Goal: Navigation & Orientation: Understand site structure

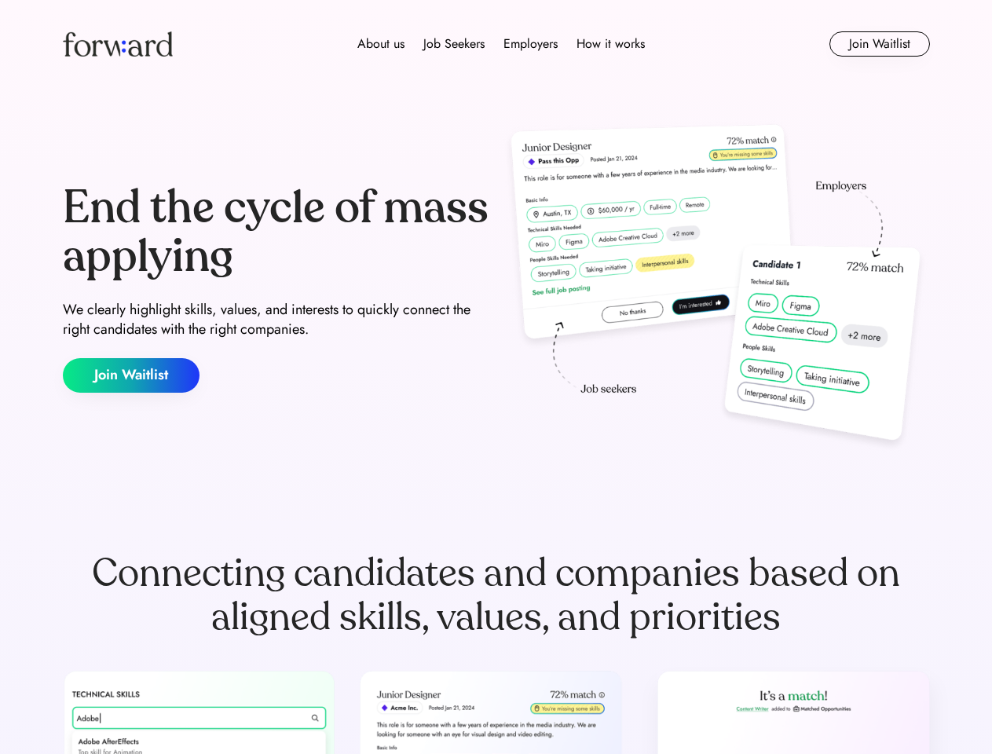
click at [496, 377] on div "End the cycle of mass applying We clearly highlight skills, values, and interes…" at bounding box center [496, 288] width 867 height 338
click at [497, 44] on div "About us Job Seekers Employers How it works" at bounding box center [501, 44] width 619 height 19
click at [118, 44] on img at bounding box center [118, 43] width 110 height 25
click at [501, 44] on div "About us Job Seekers Employers How it works" at bounding box center [501, 44] width 619 height 19
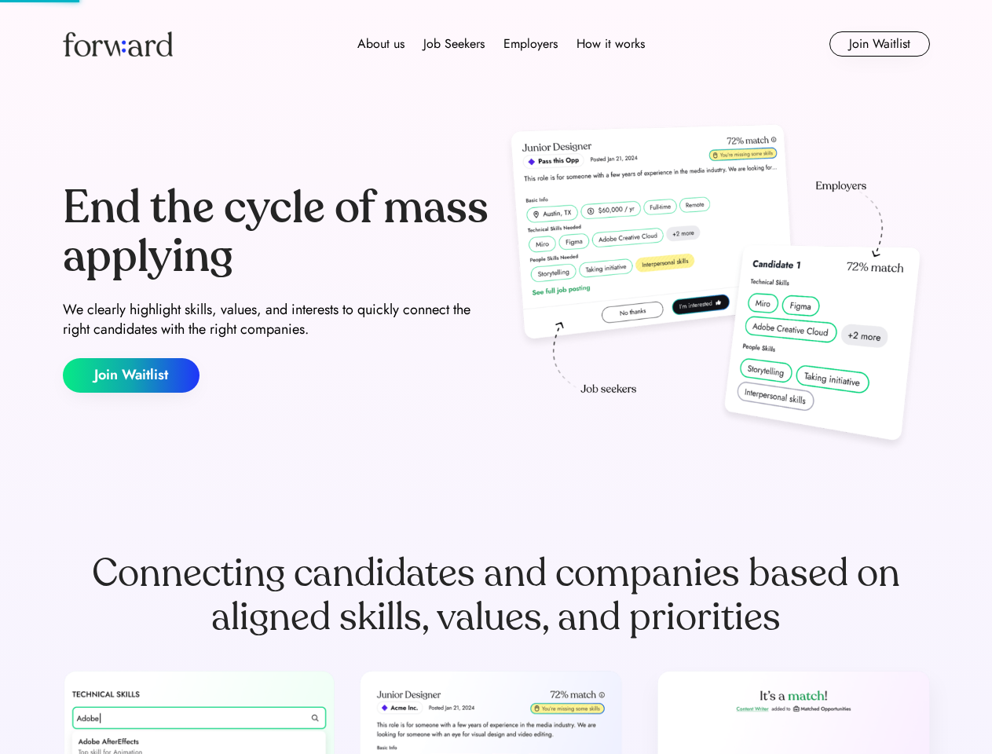
click at [381, 44] on div "About us" at bounding box center [380, 44] width 47 height 19
click at [454, 44] on div "Job Seekers" at bounding box center [453, 44] width 61 height 19
click at [530, 44] on div "Employers" at bounding box center [531, 44] width 54 height 19
click at [610, 44] on div "How it works" at bounding box center [611, 44] width 68 height 19
click at [879, 44] on button "Join Waitlist" at bounding box center [880, 43] width 101 height 25
